Goal: Task Accomplishment & Management: Use online tool/utility

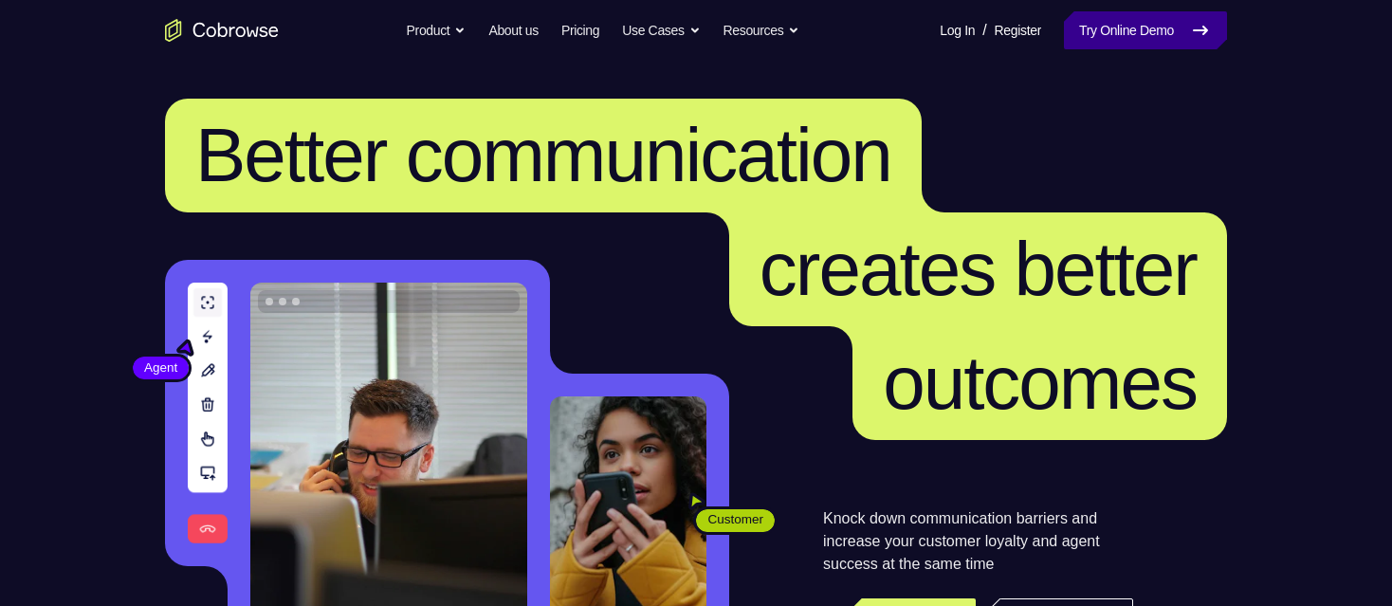
click at [1133, 12] on link "Try Online Demo" at bounding box center [1145, 30] width 163 height 38
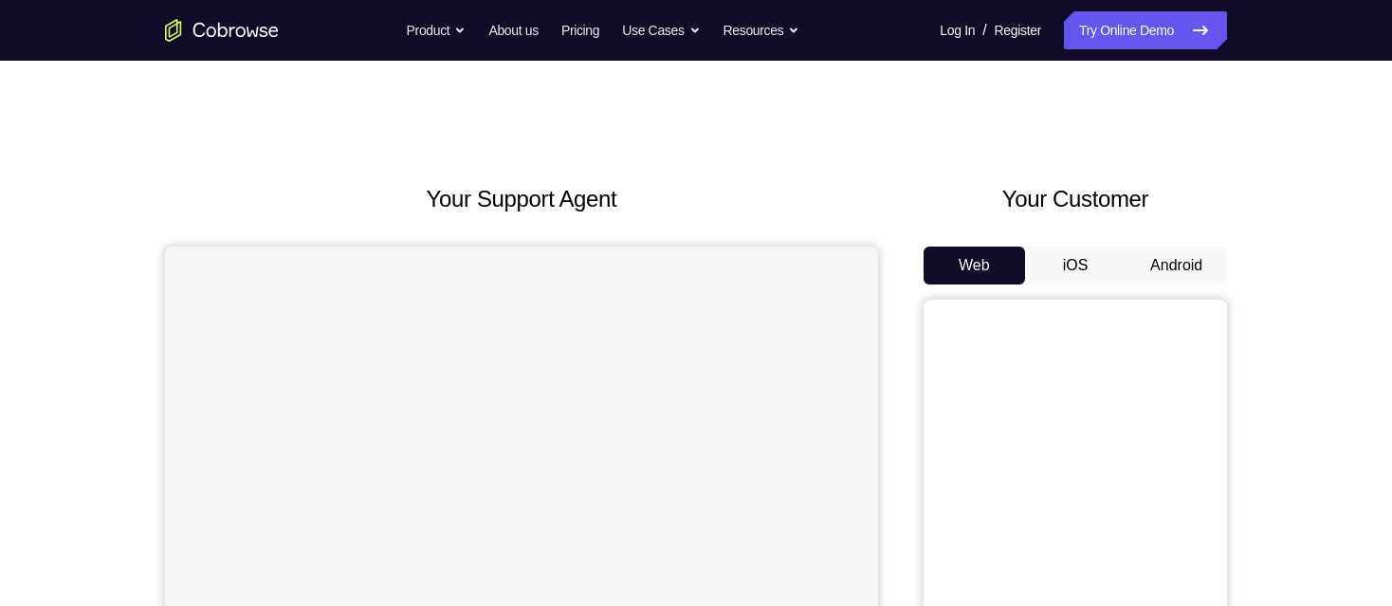
click at [1154, 255] on button "Android" at bounding box center [1176, 266] width 101 height 38
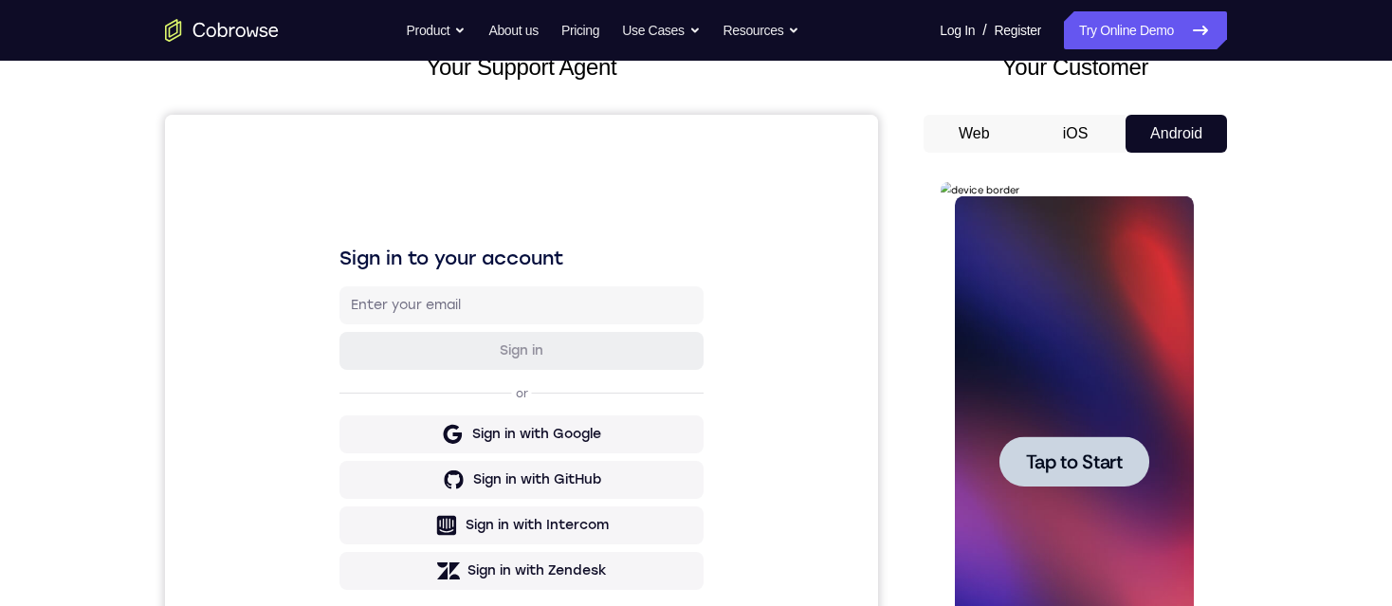
scroll to position [133, 0]
click at [1095, 476] on div at bounding box center [1074, 460] width 150 height 50
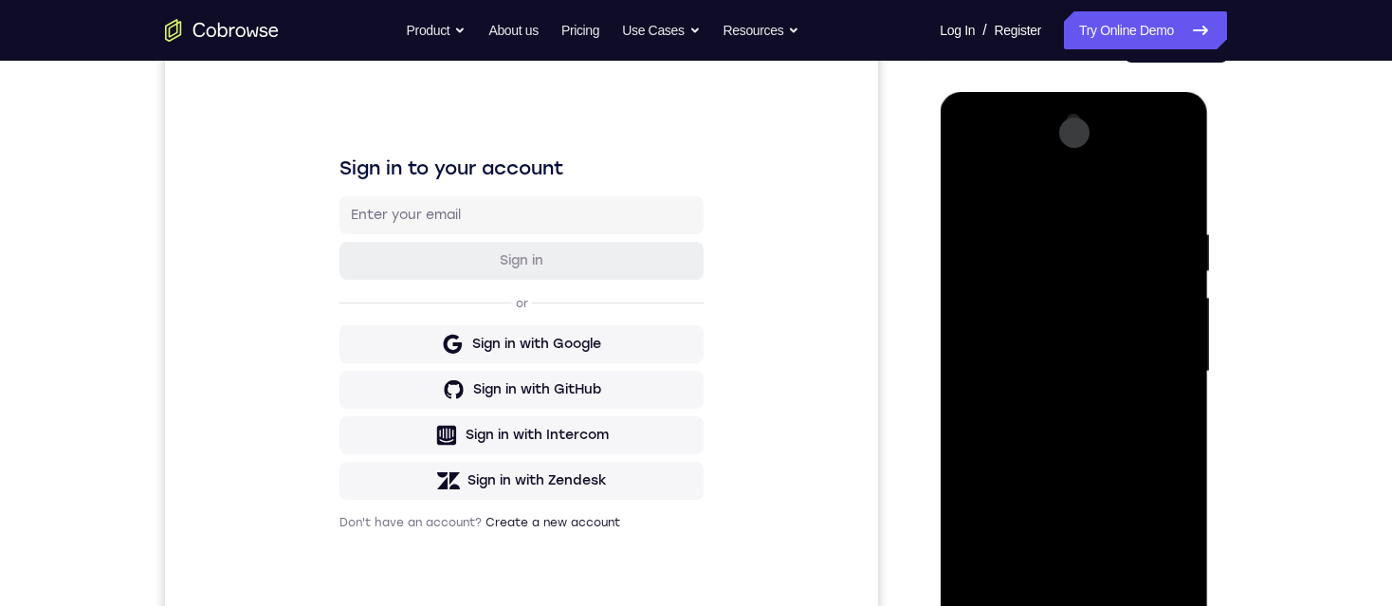
scroll to position [281, 0]
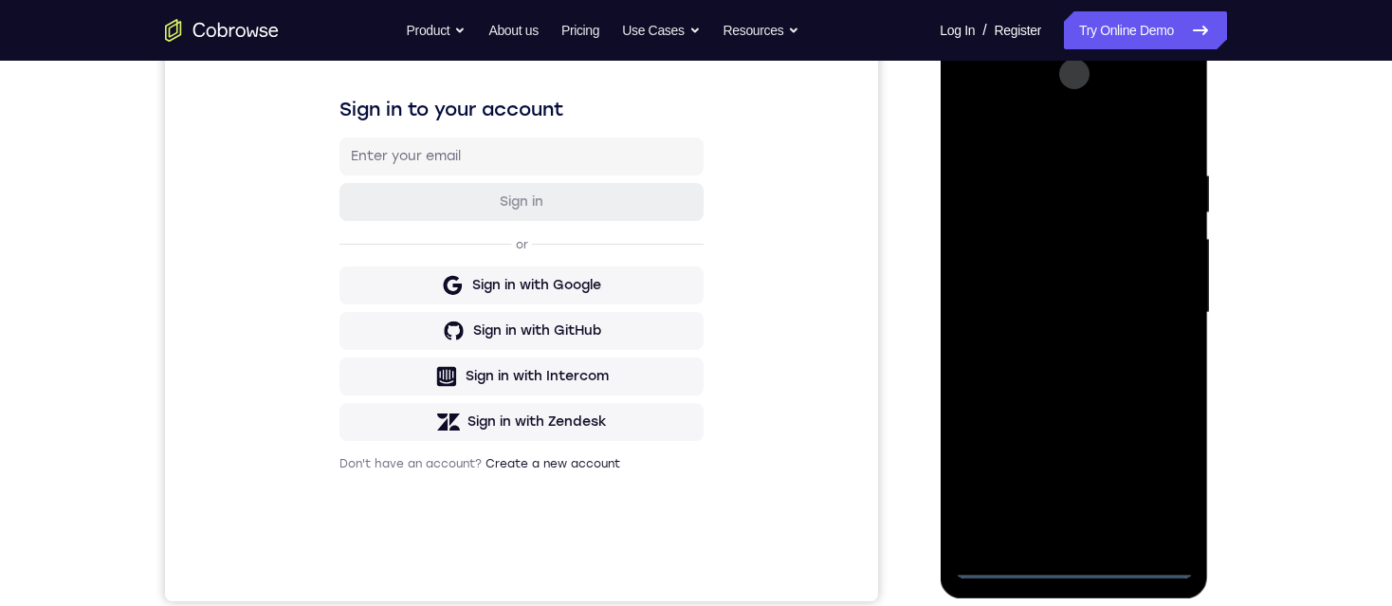
click at [1079, 565] on div at bounding box center [1073, 312] width 239 height 531
drag, startPoint x: 1112, startPoint y: 387, endPoint x: 1037, endPoint y: 97, distance: 299.8
click at [1037, 99] on div at bounding box center [1073, 312] width 239 height 531
click at [993, 286] on div at bounding box center [1073, 312] width 239 height 531
click at [1015, 358] on div at bounding box center [1073, 312] width 239 height 531
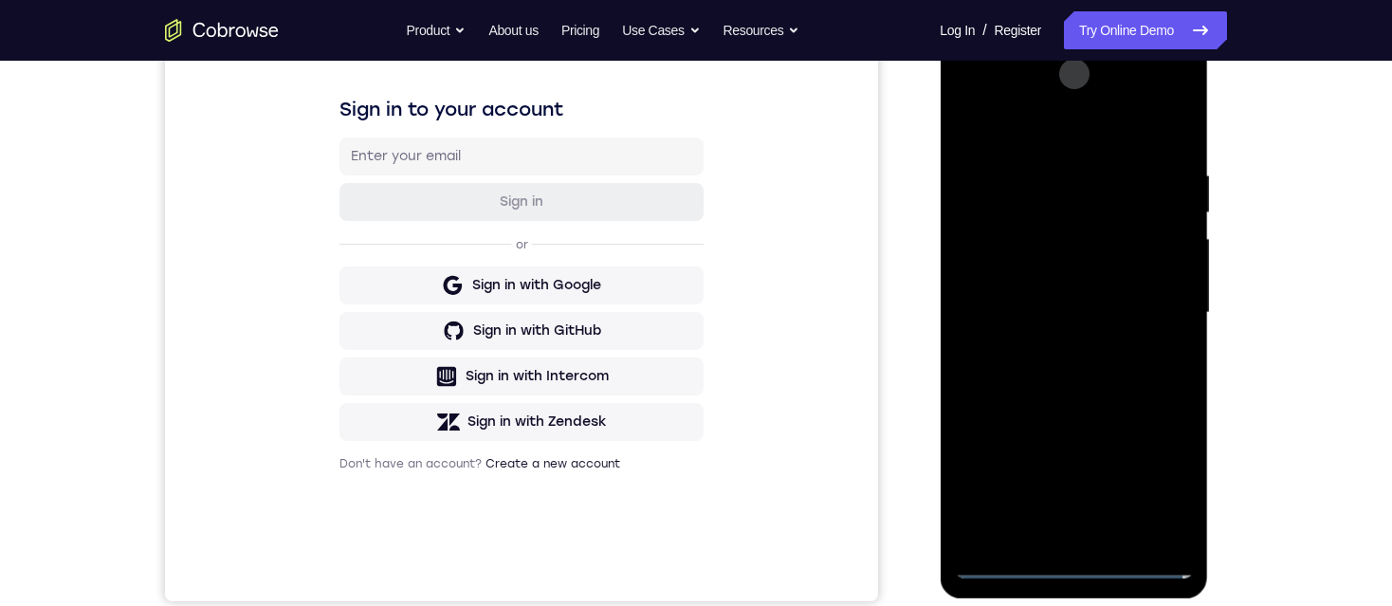
click at [1066, 528] on div at bounding box center [1073, 312] width 239 height 531
click at [1061, 242] on div at bounding box center [1073, 312] width 239 height 531
click at [1014, 172] on div at bounding box center [1073, 312] width 239 height 531
click at [1020, 197] on div at bounding box center [1073, 312] width 239 height 531
click at [1029, 249] on div at bounding box center [1073, 312] width 239 height 531
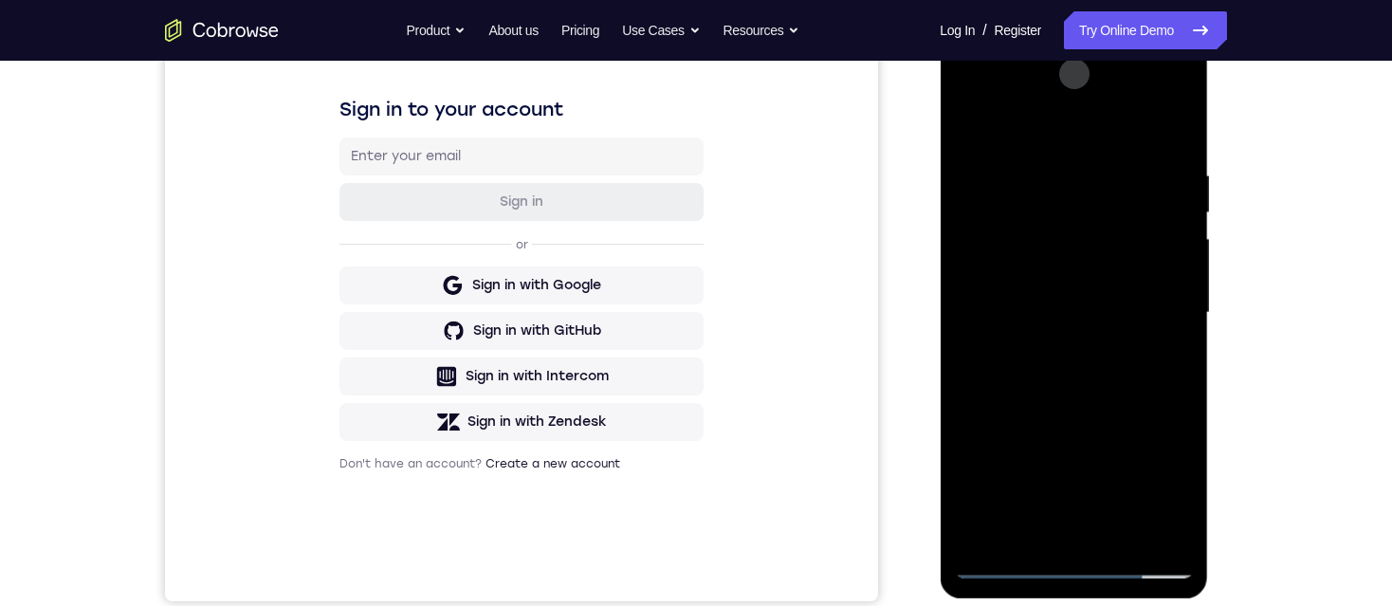
click at [977, 255] on div at bounding box center [1073, 312] width 239 height 531
click at [1161, 532] on div at bounding box center [1073, 312] width 239 height 531
drag, startPoint x: 1161, startPoint y: 531, endPoint x: 1157, endPoint y: 517, distance: 14.7
click at [1157, 517] on div at bounding box center [1073, 312] width 239 height 531
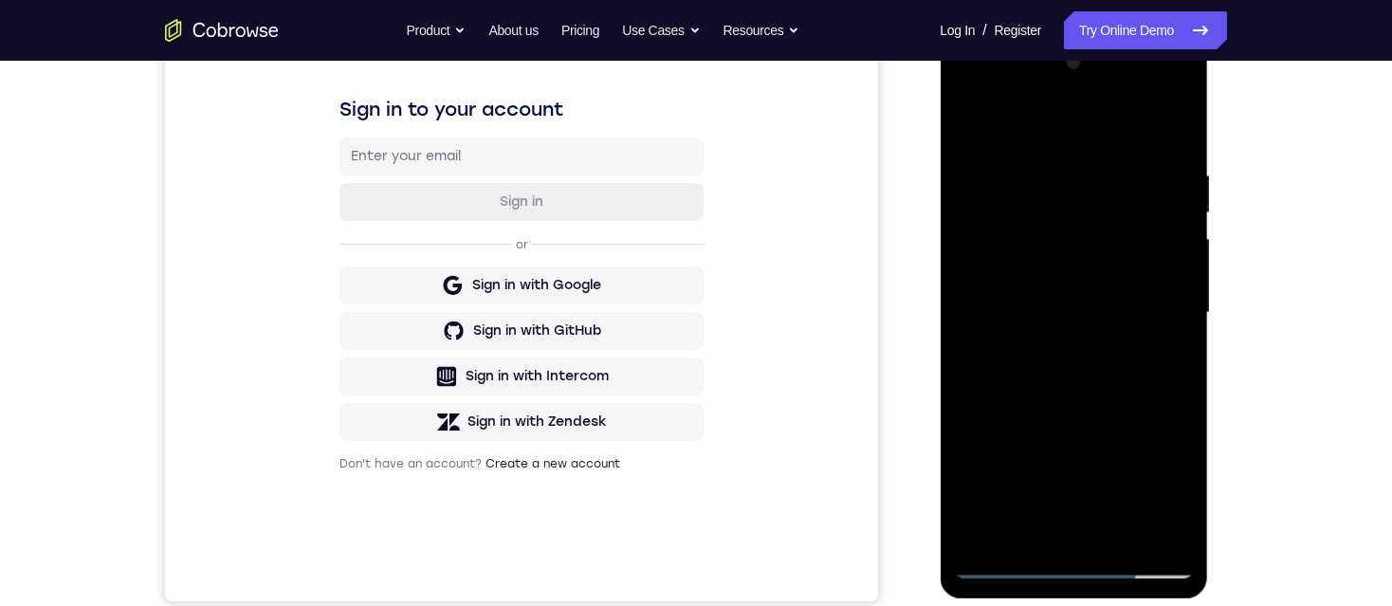
click at [1157, 517] on div at bounding box center [1073, 312] width 239 height 531
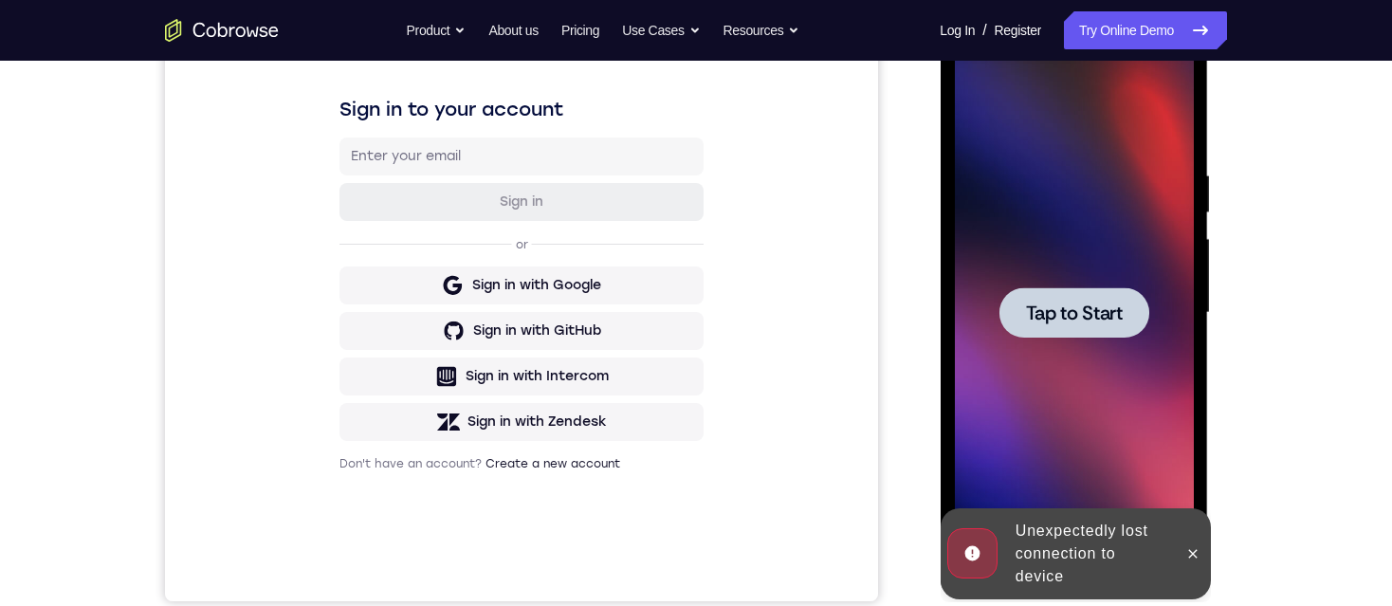
click at [1081, 345] on div at bounding box center [1073, 312] width 239 height 531
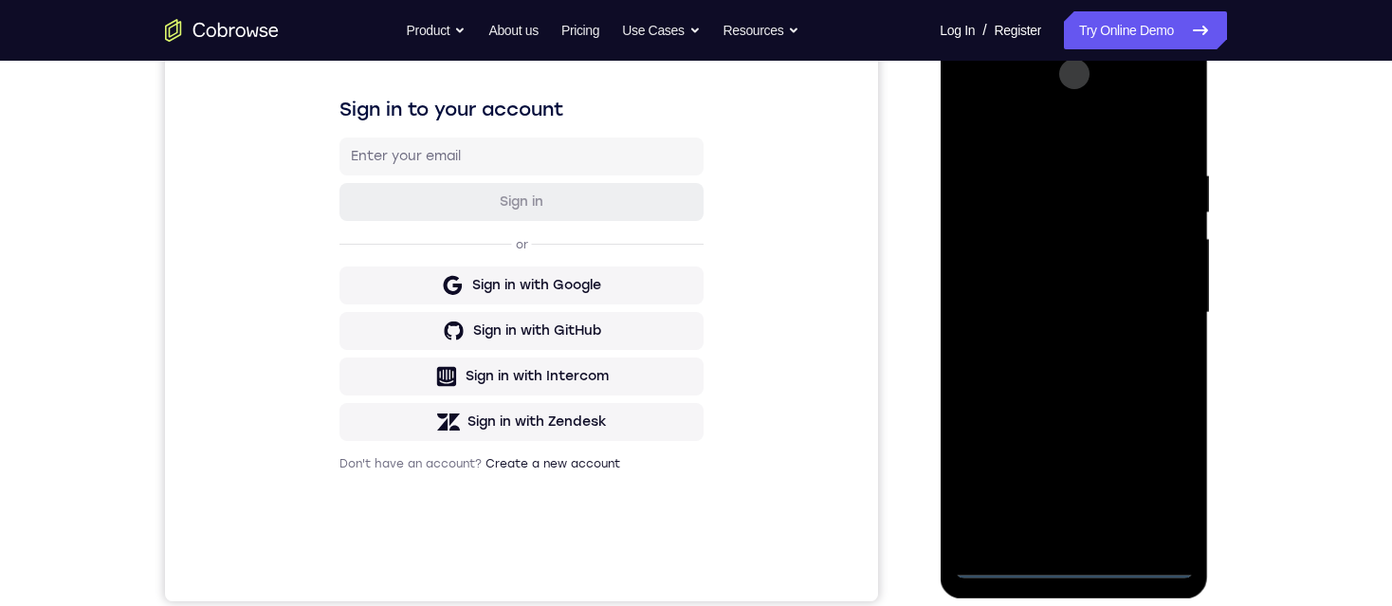
click at [1067, 566] on div at bounding box center [1073, 312] width 239 height 531
drag, startPoint x: 1128, startPoint y: 401, endPoint x: 1117, endPoint y: 194, distance: 208.0
click at [1117, 194] on div at bounding box center [1073, 312] width 239 height 531
click at [985, 286] on div at bounding box center [1073, 312] width 239 height 531
click at [1060, 366] on div at bounding box center [1073, 312] width 239 height 531
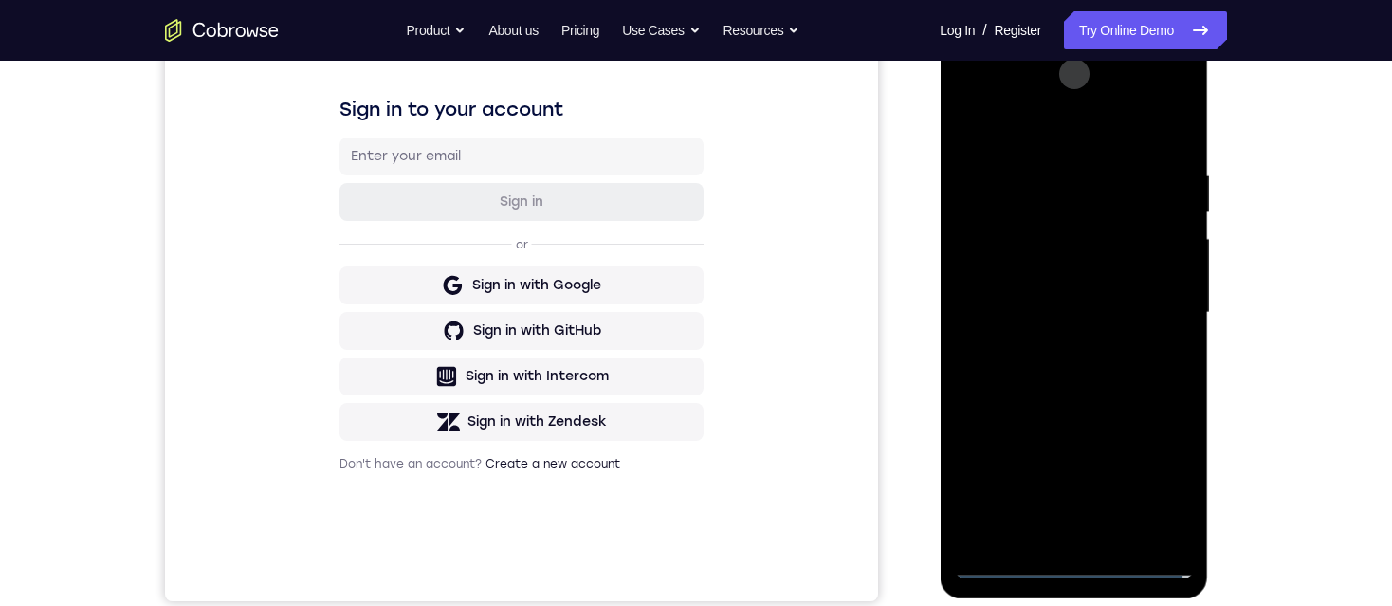
click at [1078, 538] on div at bounding box center [1073, 312] width 239 height 531
